Goal: Task Accomplishment & Management: Manage account settings

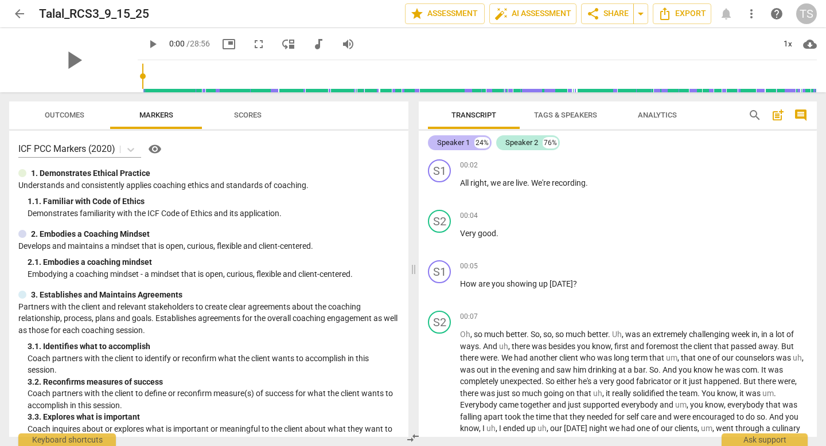
click at [459, 142] on div "Speaker 1" at bounding box center [453, 142] width 33 height 11
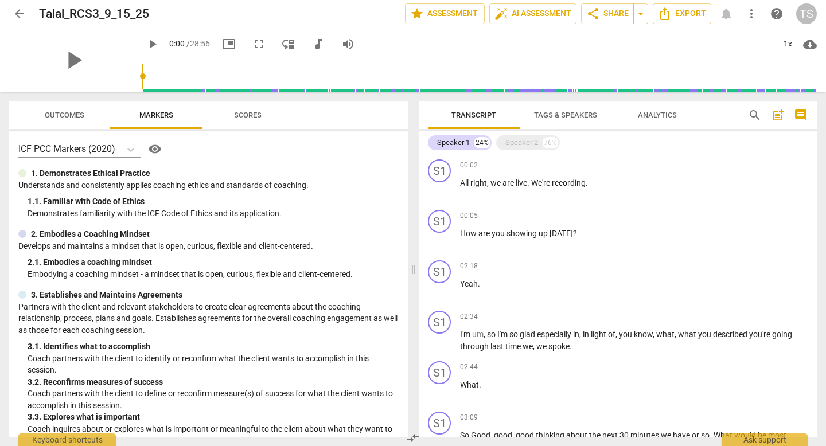
click at [559, 117] on span "Tags & Speakers" at bounding box center [565, 115] width 63 height 9
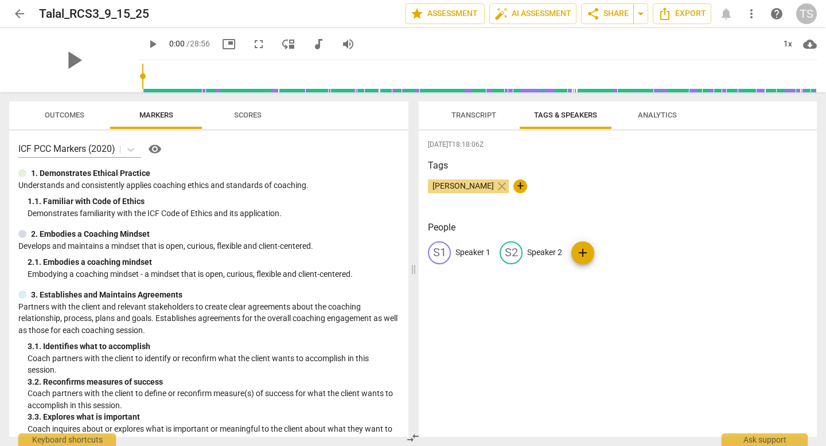
click at [443, 253] on div "S1" at bounding box center [439, 252] width 23 height 23
click at [468, 256] on input "Speaker 1" at bounding box center [501, 253] width 92 height 18
drag, startPoint x: 505, startPoint y: 253, endPoint x: 452, endPoint y: 252, distance: 52.8
click at [452, 252] on div "edit Spetaker 1 delete" at bounding box center [496, 252] width 137 height 23
type input "Talal - Coach"
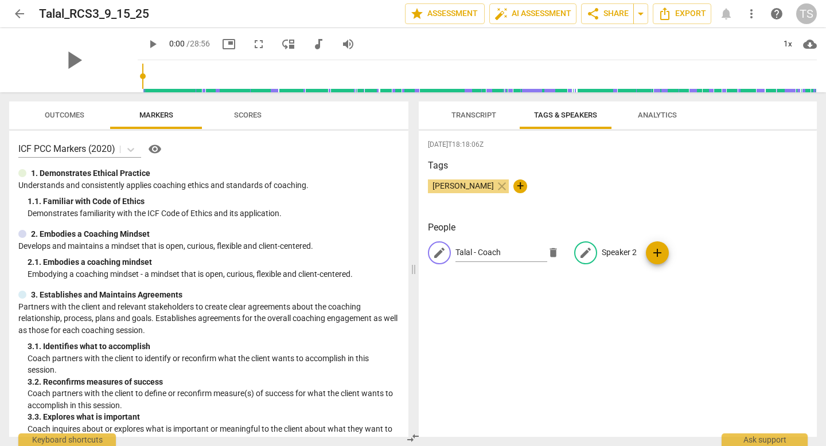
click at [612, 253] on p "Speaker 2" at bounding box center [618, 253] width 35 height 12
type input "J"
type input "Client"
click at [580, 310] on div "[DATE]T18:18:06Z Tags [PERSON_NAME] close + People T- Talal - Coach edit Client…" at bounding box center [617, 284] width 398 height 306
click at [478, 117] on span "Transcript" at bounding box center [473, 115] width 45 height 9
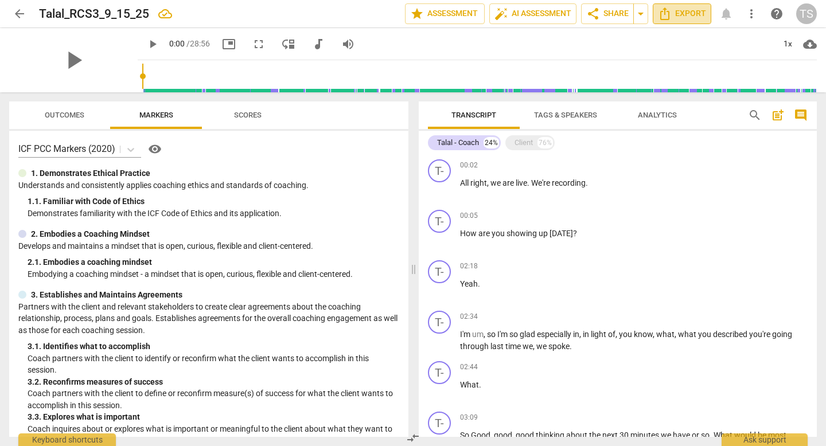
click at [677, 14] on span "Export" at bounding box center [682, 14] width 48 height 14
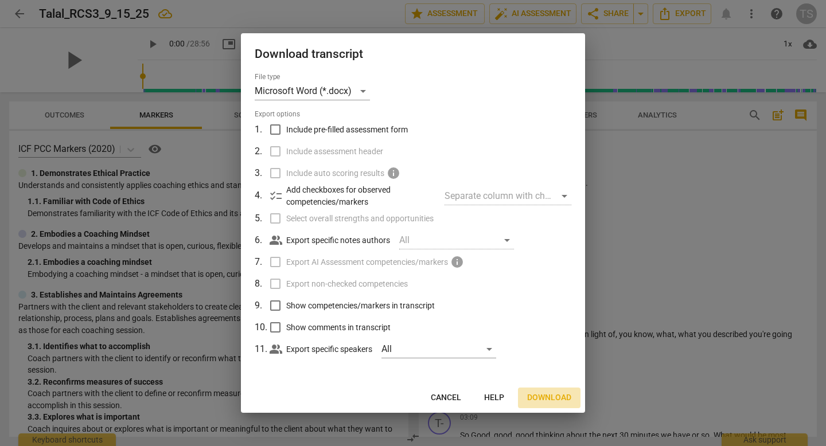
click at [550, 399] on span "Download" at bounding box center [549, 397] width 44 height 11
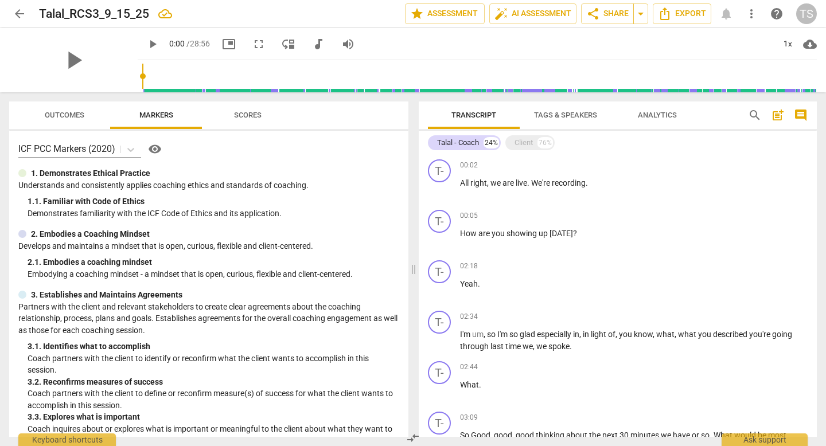
click at [547, 112] on span "Tags & Speakers" at bounding box center [565, 115] width 63 height 9
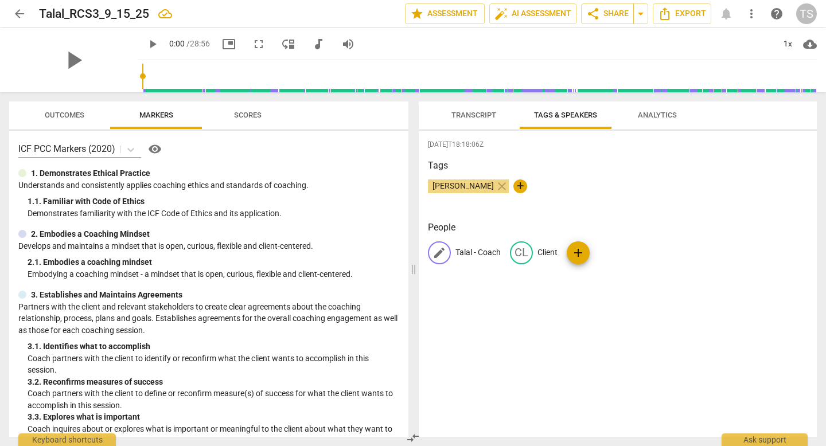
click at [478, 249] on p "Talal - Coach" at bounding box center [477, 253] width 45 height 12
click at [477, 252] on input "Talal - Coach" at bounding box center [501, 253] width 92 height 18
drag, startPoint x: 479, startPoint y: 252, endPoint x: 453, endPoint y: 253, distance: 25.8
click at [453, 253] on div "edit Talal - Coach delete" at bounding box center [496, 252] width 137 height 23
type input "Coach"
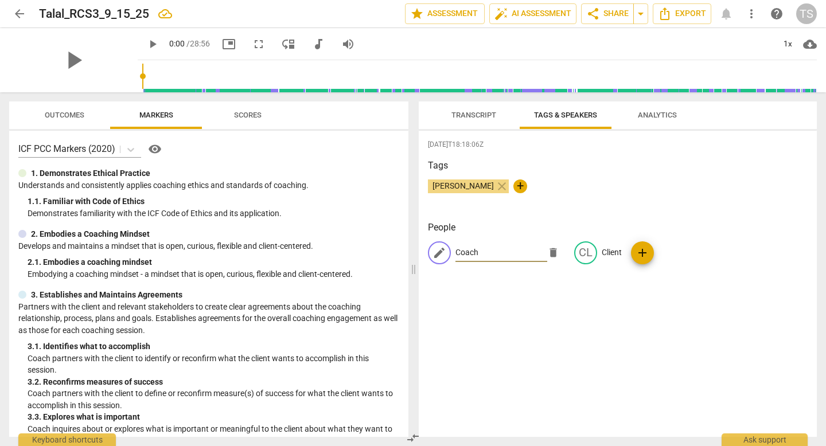
click at [522, 327] on div "[DATE]T18:18:06Z Tags [PERSON_NAME] close + People edit Coach delete CL Client …" at bounding box center [617, 284] width 398 height 306
click at [479, 118] on span "Transcript" at bounding box center [473, 115] width 45 height 9
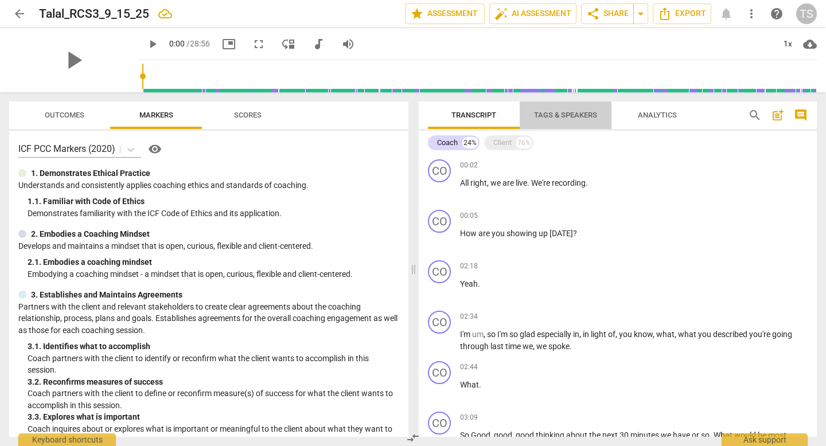
click at [558, 113] on span "Tags & Speakers" at bounding box center [565, 115] width 63 height 9
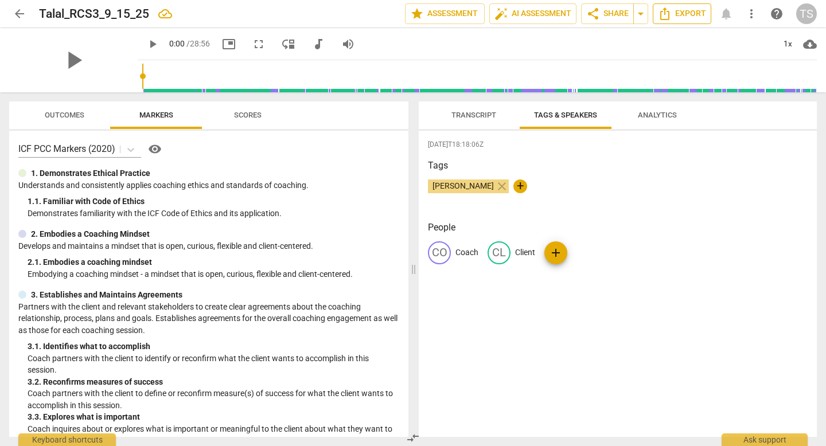
click at [694, 15] on span "Export" at bounding box center [682, 14] width 48 height 14
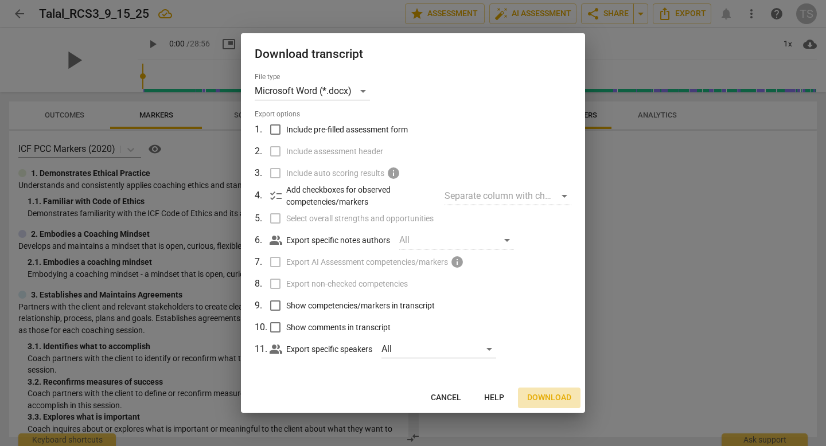
click at [547, 392] on span "Download" at bounding box center [549, 397] width 44 height 11
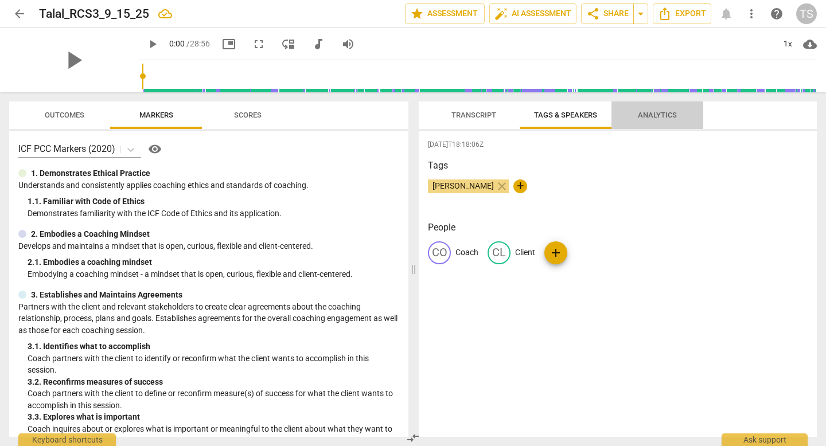
click at [666, 115] on span "Analytics" at bounding box center [656, 115] width 39 height 9
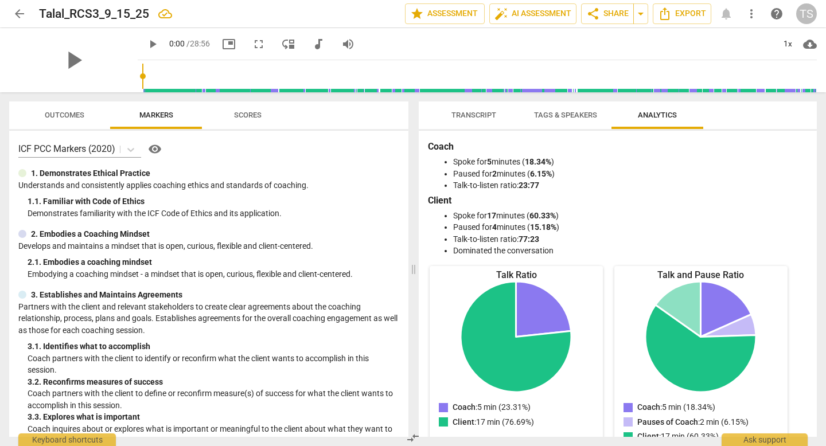
click at [75, 117] on span "Outcomes" at bounding box center [65, 115] width 40 height 9
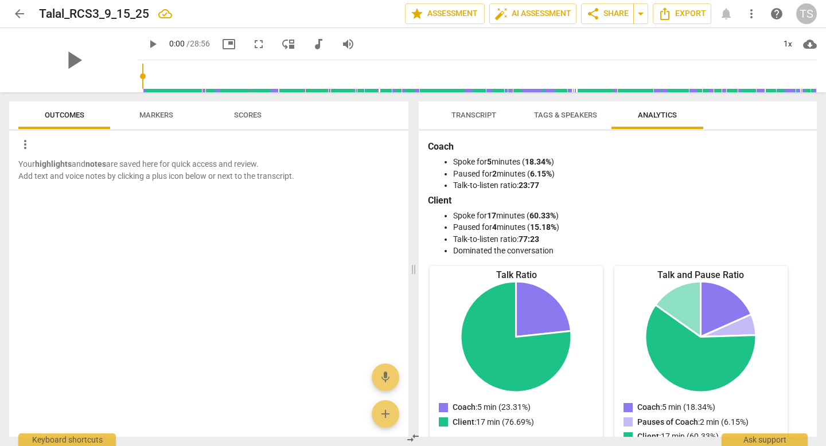
click at [162, 112] on span "Markers" at bounding box center [156, 115] width 34 height 9
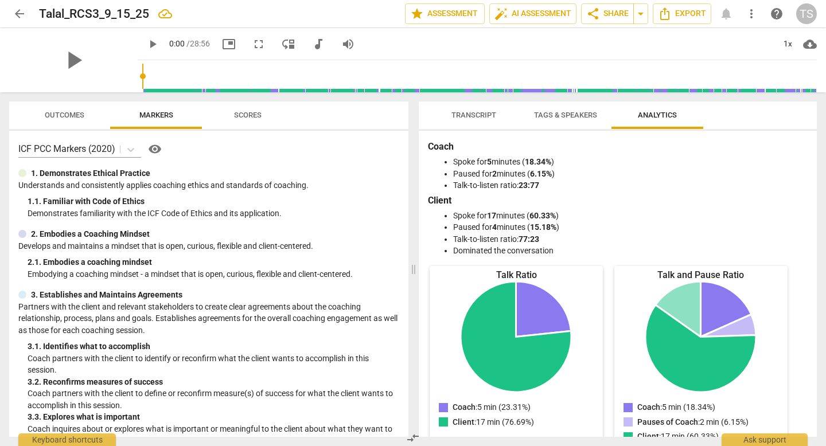
click at [242, 109] on span "Scores" at bounding box center [247, 115] width 55 height 15
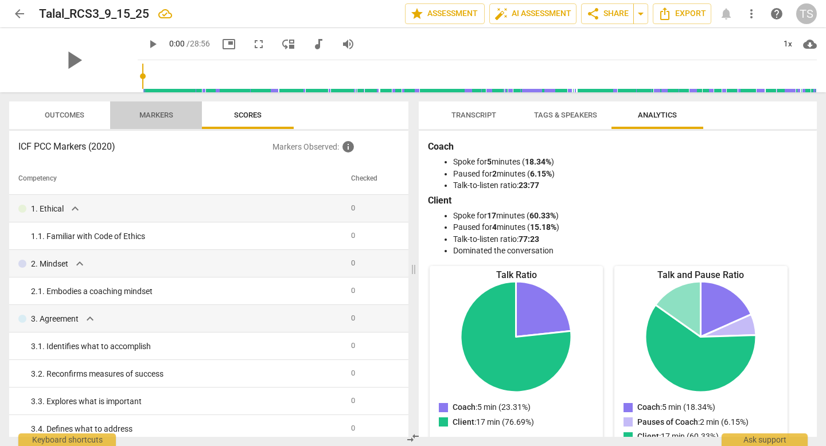
click at [149, 116] on span "Markers" at bounding box center [156, 115] width 34 height 9
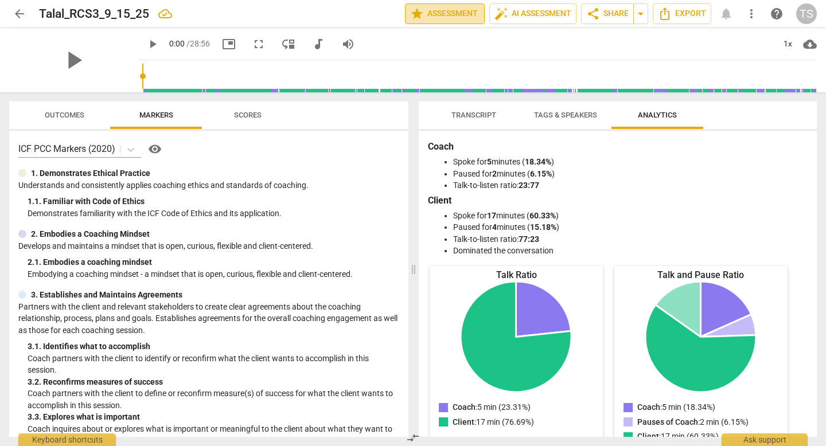
click at [439, 13] on span "star Assessment" at bounding box center [444, 14] width 69 height 14
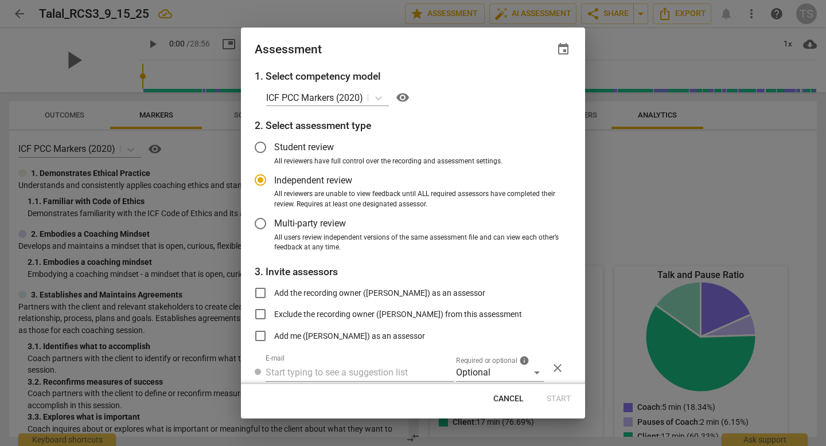
click at [519, 398] on span "Cancel" at bounding box center [508, 398] width 30 height 11
radio input "false"
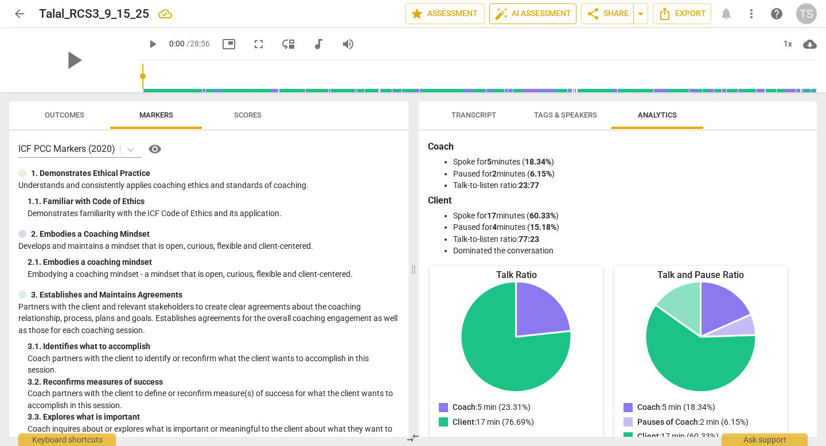
click at [531, 17] on span "auto_fix_high AI Assessment" at bounding box center [532, 14] width 77 height 14
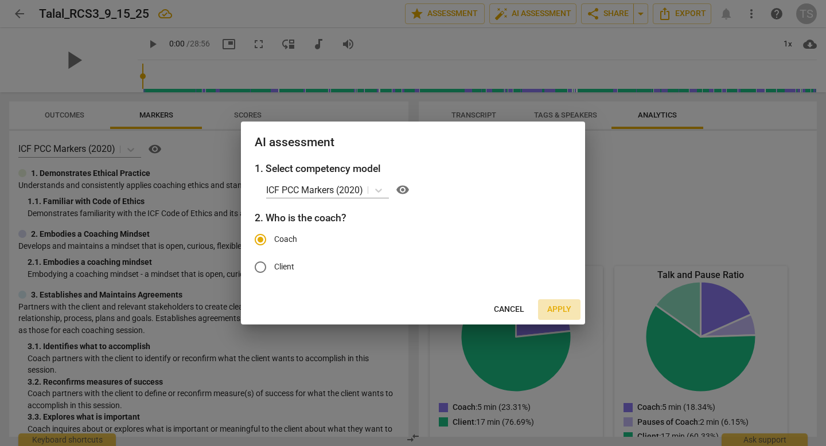
click at [562, 311] on span "Apply" at bounding box center [559, 309] width 24 height 11
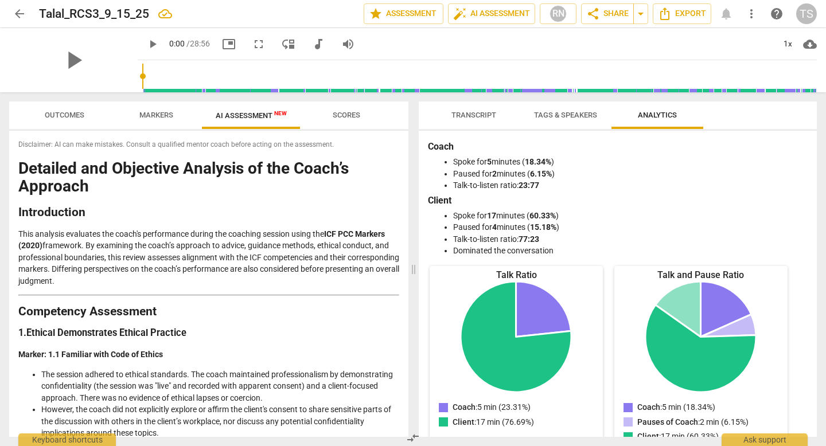
click at [240, 111] on span "AI Assessment New" at bounding box center [251, 115] width 99 height 17
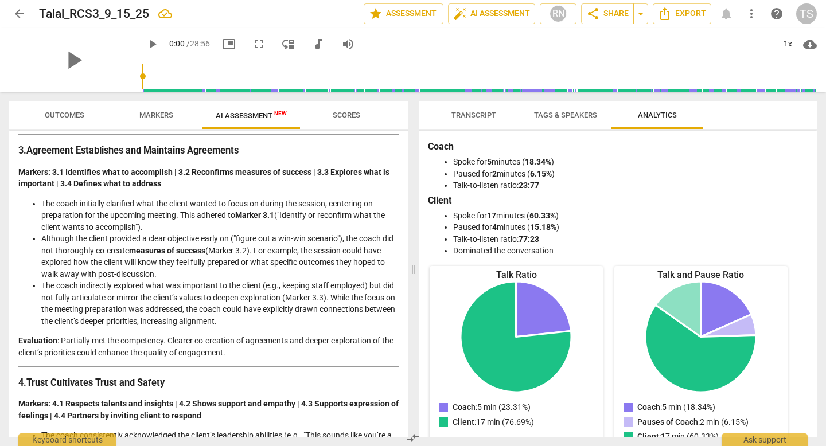
scroll to position [482, 0]
click at [151, 116] on span "Markers" at bounding box center [156, 115] width 34 height 9
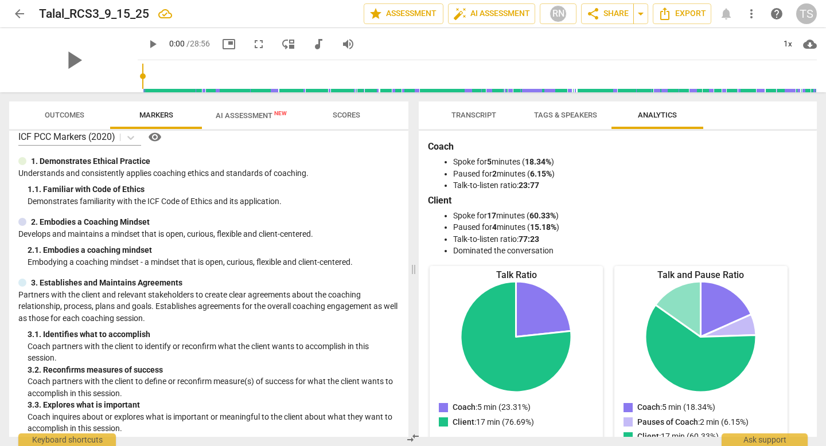
scroll to position [27, 0]
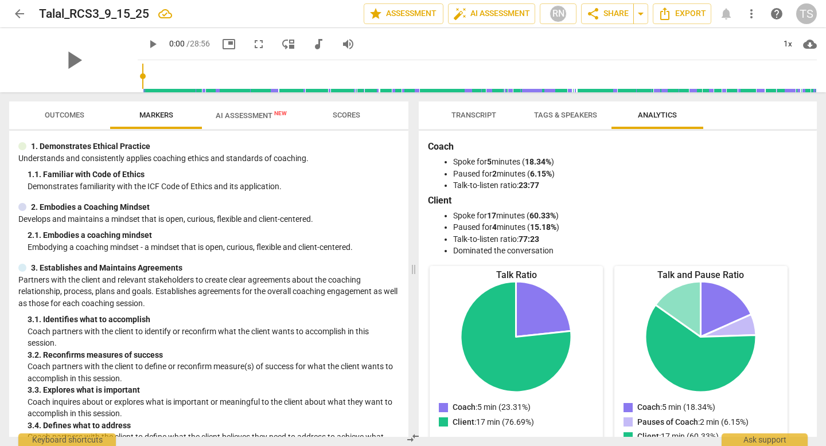
click at [76, 113] on span "Outcomes" at bounding box center [65, 115] width 40 height 9
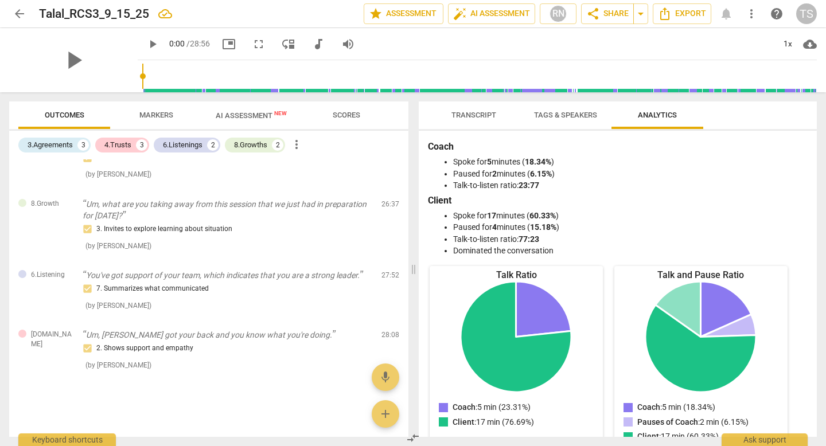
scroll to position [0, 0]
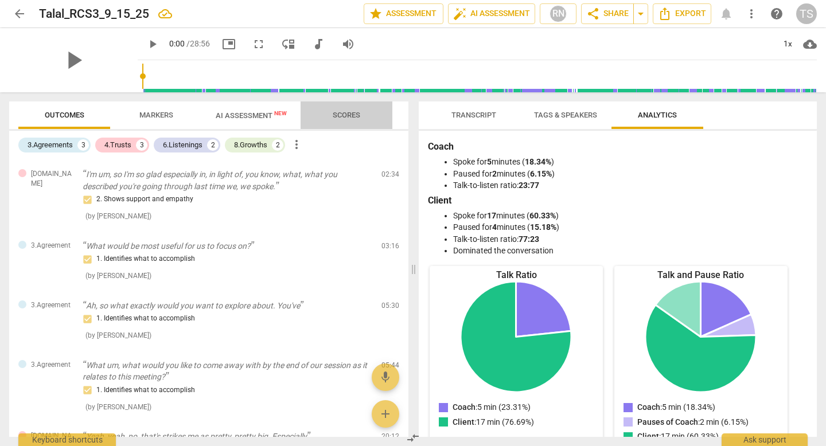
click at [347, 111] on span "Scores" at bounding box center [346, 115] width 28 height 9
